Goal: Information Seeking & Learning: Learn about a topic

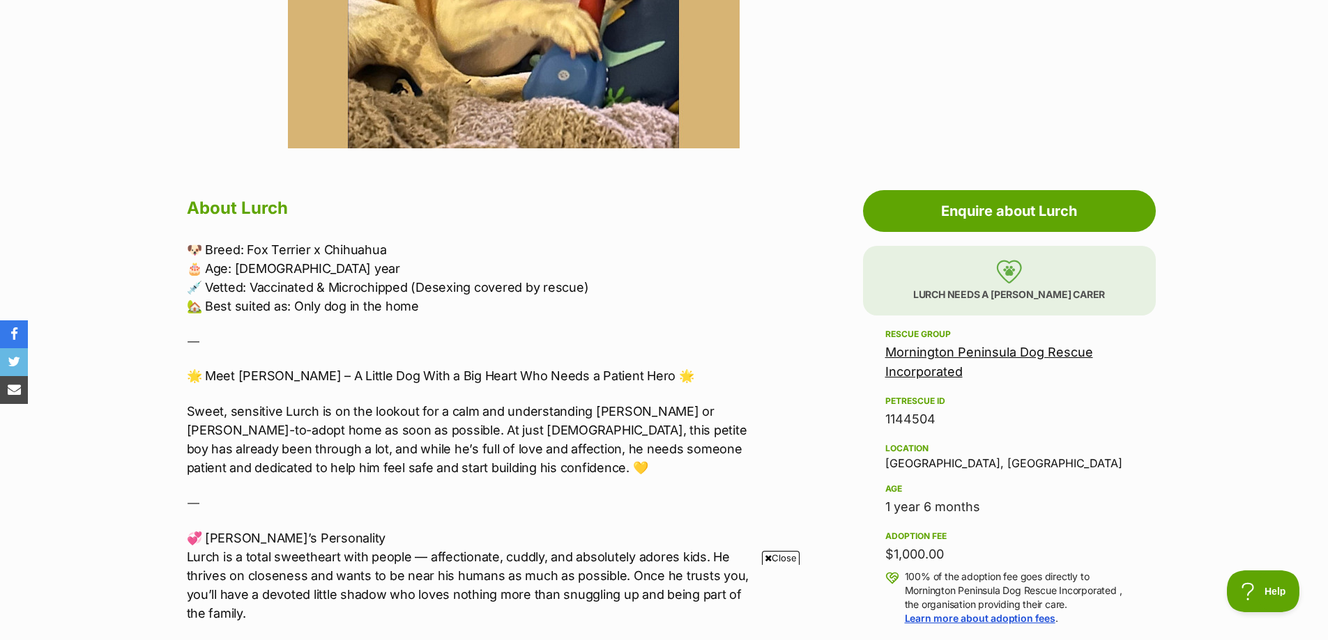
scroll to position [627, 0]
